Goal: Find specific page/section: Find specific page/section

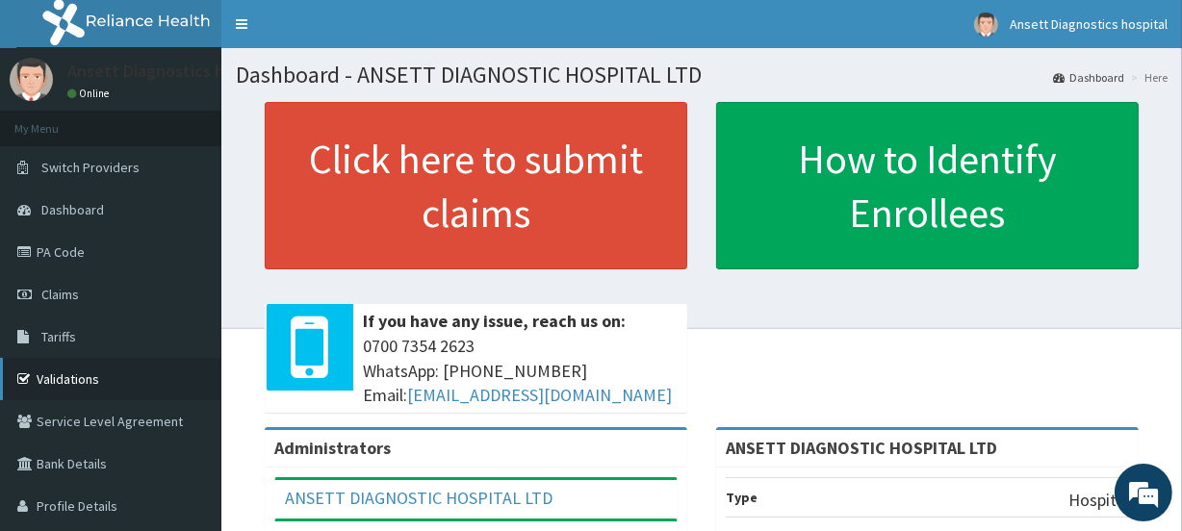
click at [134, 374] on link "Validations" at bounding box center [110, 379] width 221 height 42
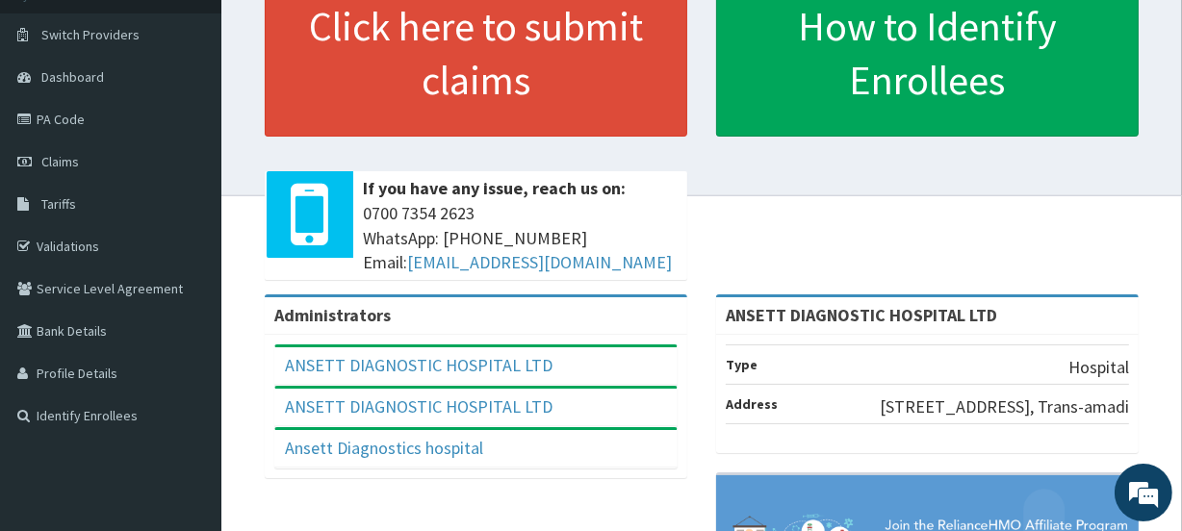
scroll to position [174, 0]
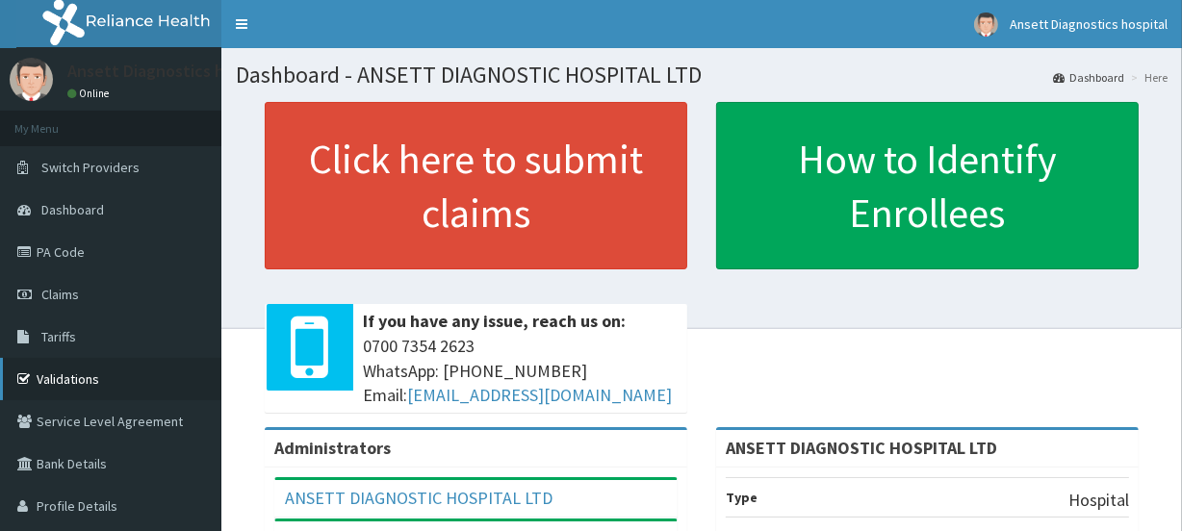
click at [164, 371] on link "Validations" at bounding box center [110, 379] width 221 height 42
